Goal: Information Seeking & Learning: Learn about a topic

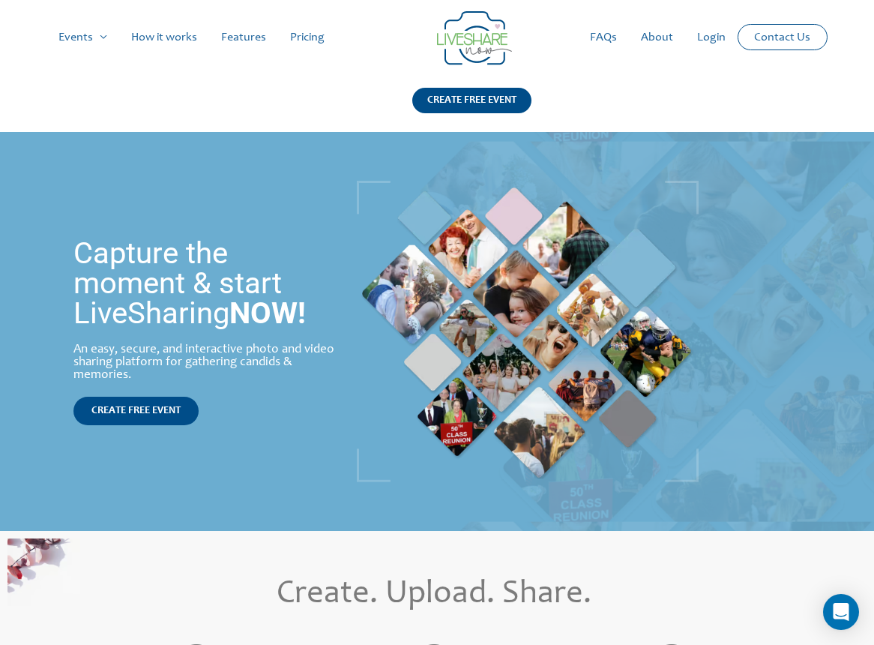
click at [156, 31] on link "How it works" at bounding box center [164, 37] width 90 height 48
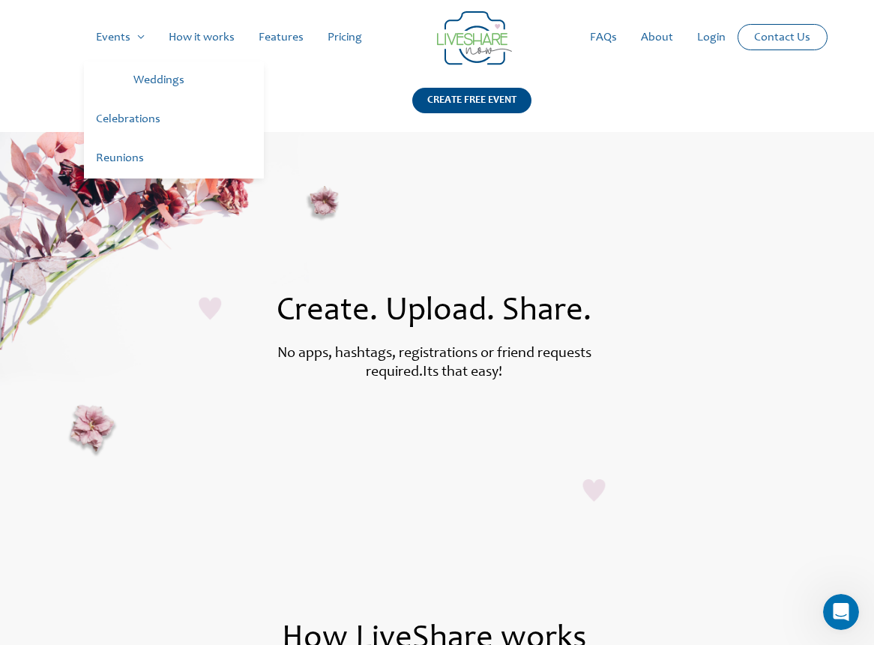
click at [121, 121] on link "Celebrations" at bounding box center [174, 119] width 180 height 39
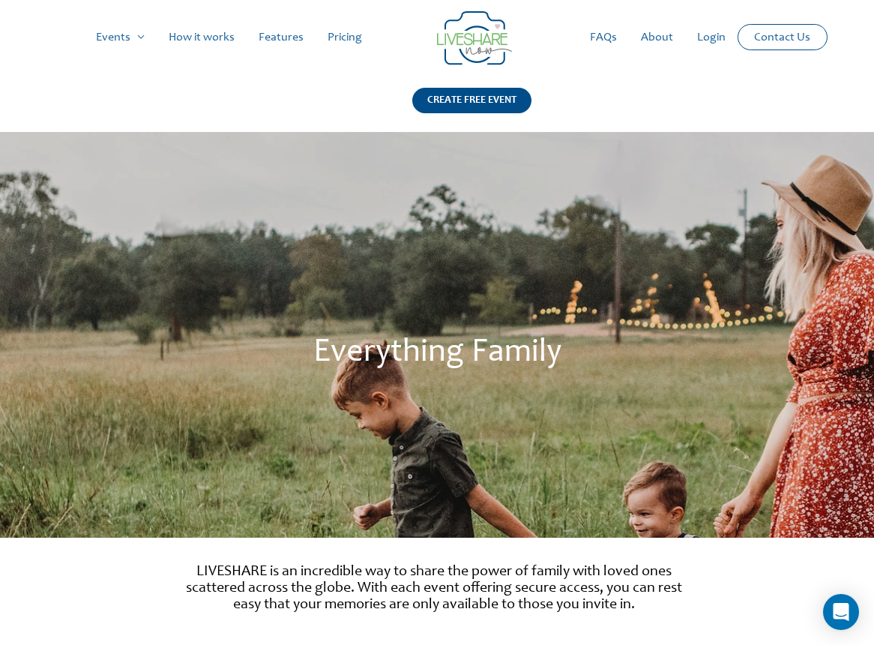
click at [276, 36] on link "Features" at bounding box center [281, 37] width 69 height 48
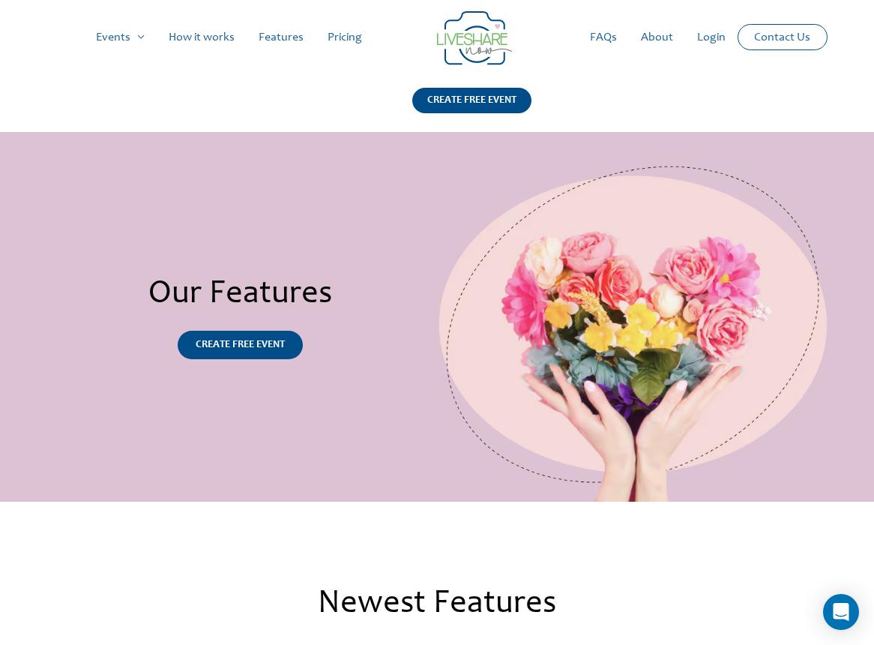
click at [349, 37] on link "Pricing" at bounding box center [345, 37] width 58 height 48
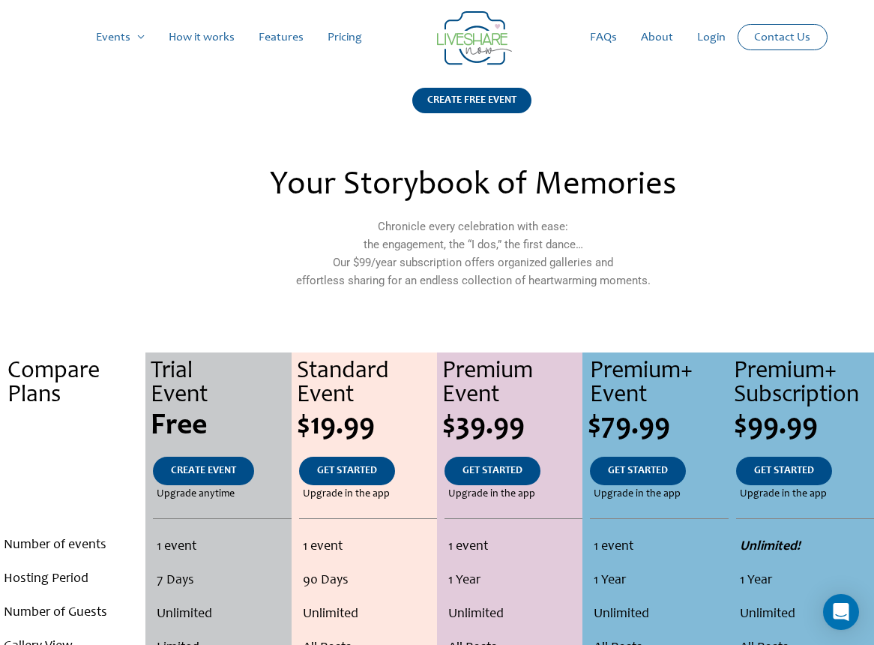
click at [612, 42] on link "FAQs" at bounding box center [603, 37] width 51 height 48
click at [274, 35] on link "Features" at bounding box center [281, 37] width 69 height 48
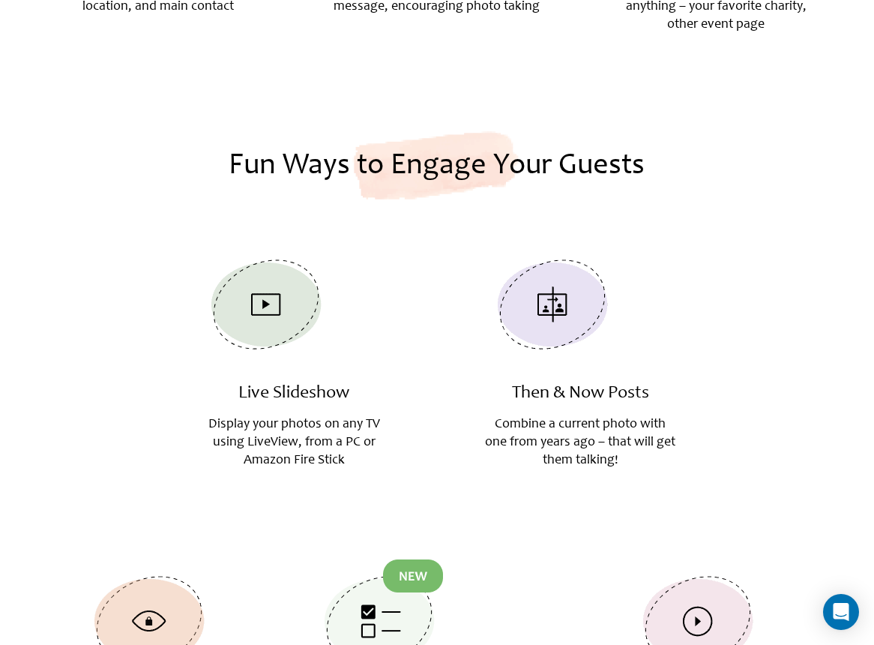
scroll to position [1513, 0]
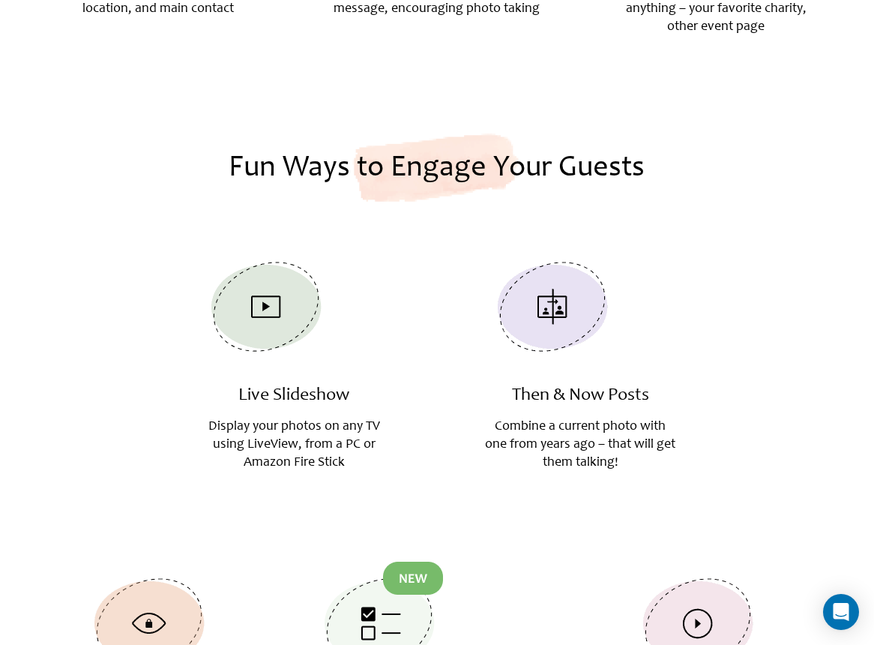
click at [563, 316] on img at bounding box center [552, 307] width 135 height 124
click at [571, 385] on h3 "Then & Now Posts" at bounding box center [580, 396] width 191 height 22
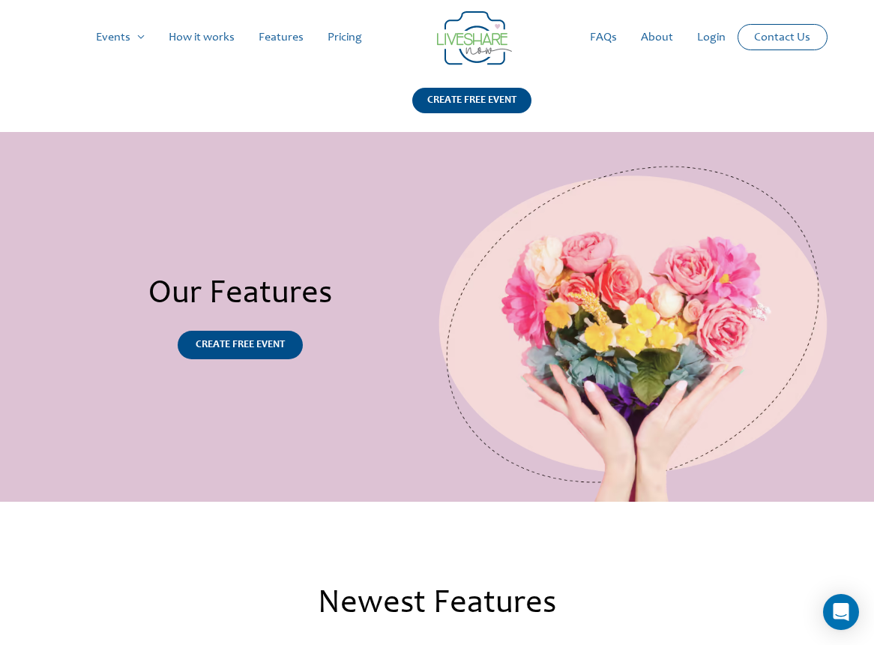
scroll to position [0, 0]
click at [610, 36] on link "FAQs" at bounding box center [603, 37] width 51 height 48
